Goal: Unclear

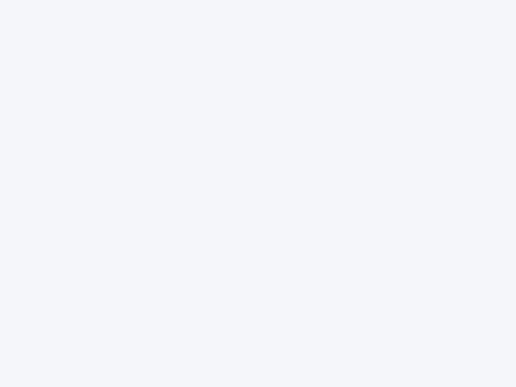
click at [258, 194] on div at bounding box center [258, 193] width 516 height 387
